Goal: Find specific fact

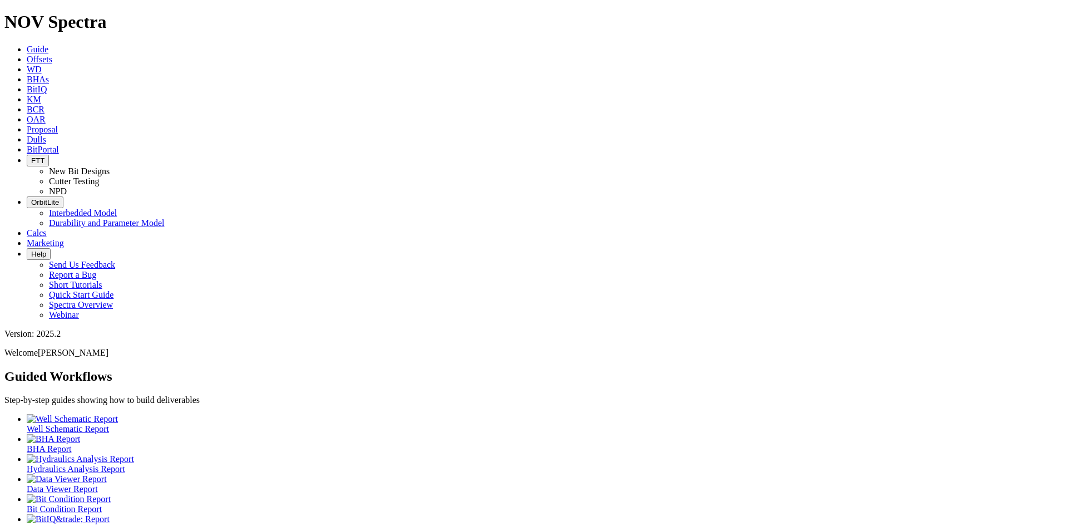
click at [46, 135] on link "Dulls" at bounding box center [36, 139] width 19 height 9
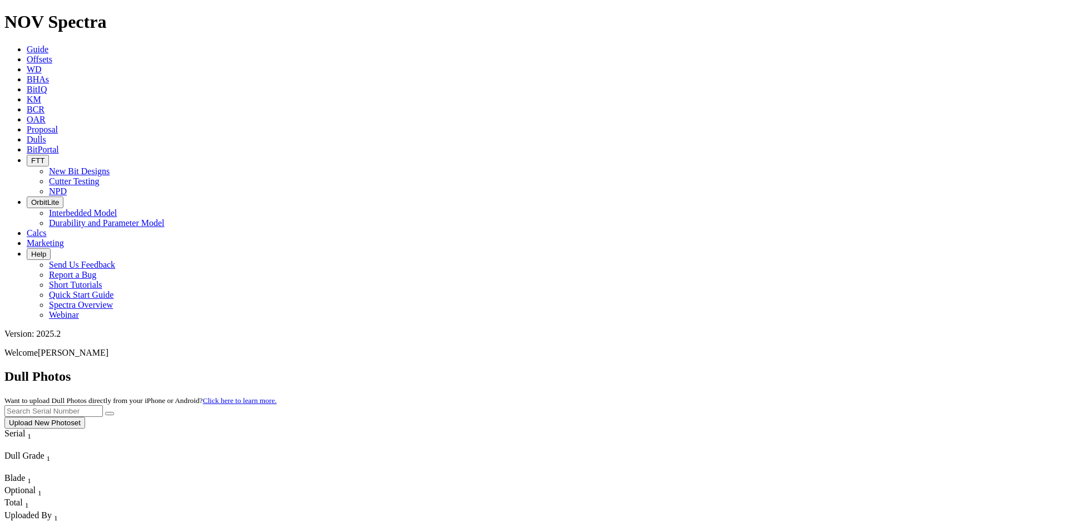
click at [103, 405] on input "text" at bounding box center [53, 411] width 98 height 12
type input "A310424"
click at [105, 412] on button "submit" at bounding box center [109, 413] width 9 height 3
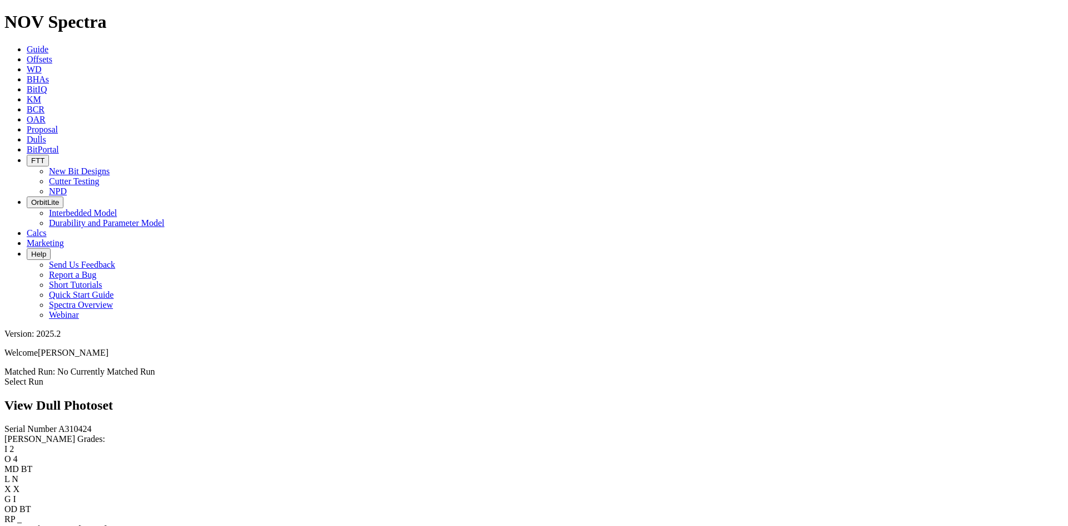
scroll to position [475, 0]
drag, startPoint x: 260, startPoint y: 155, endPoint x: 260, endPoint y: 161, distance: 6.1
